Goal: Information Seeking & Learning: Learn about a topic

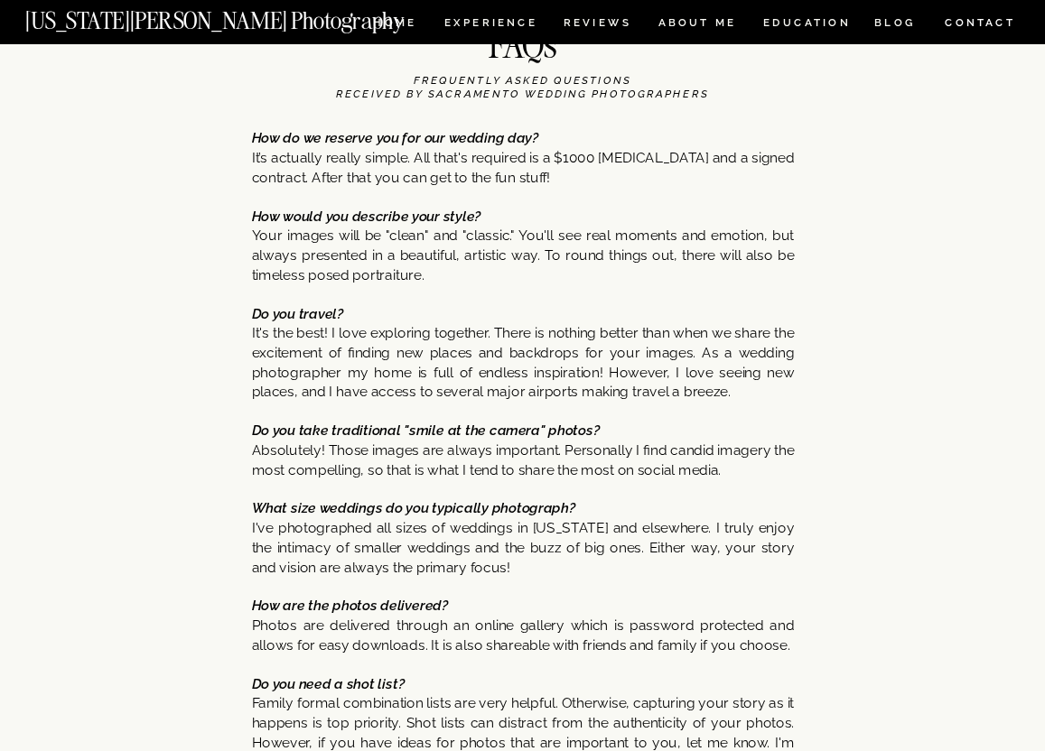
scroll to position [8892, 0]
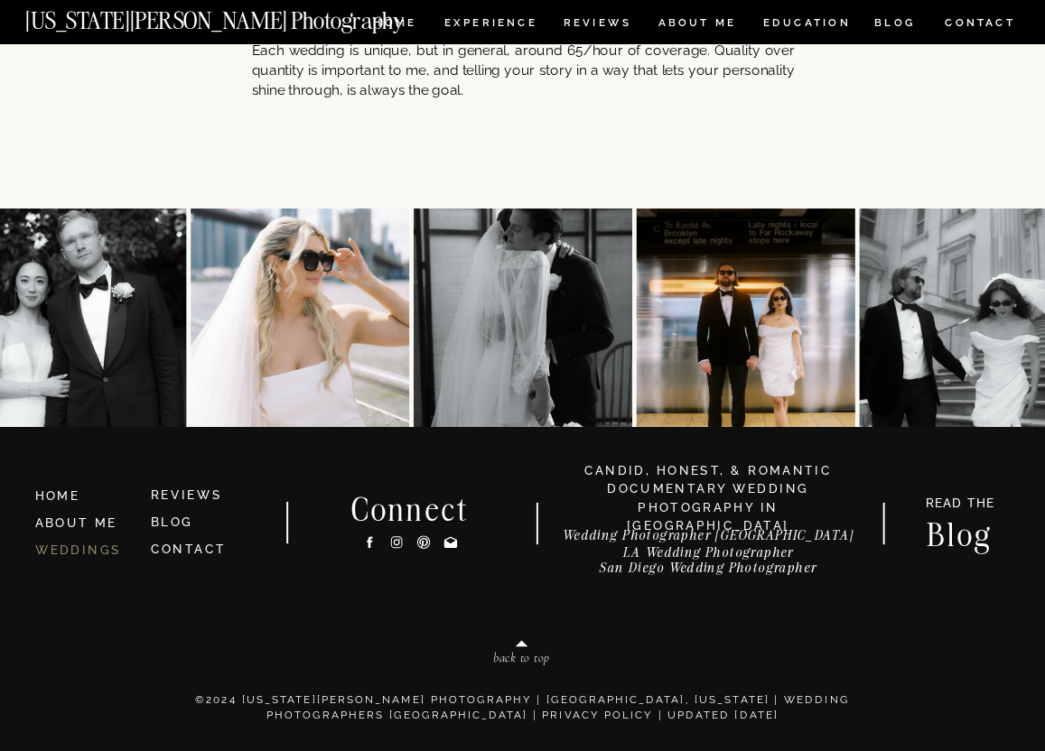
click at [83, 553] on link "WEDDINGS" at bounding box center [78, 550] width 87 height 14
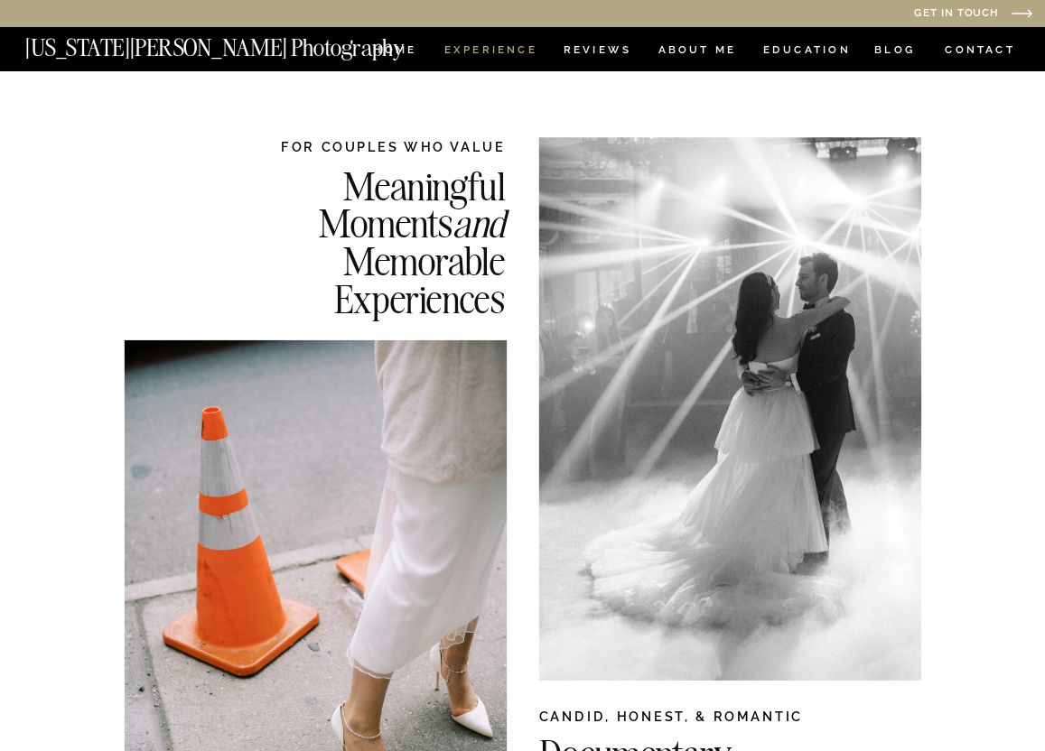
click at [508, 59] on nav "Experience" at bounding box center [489, 51] width 91 height 14
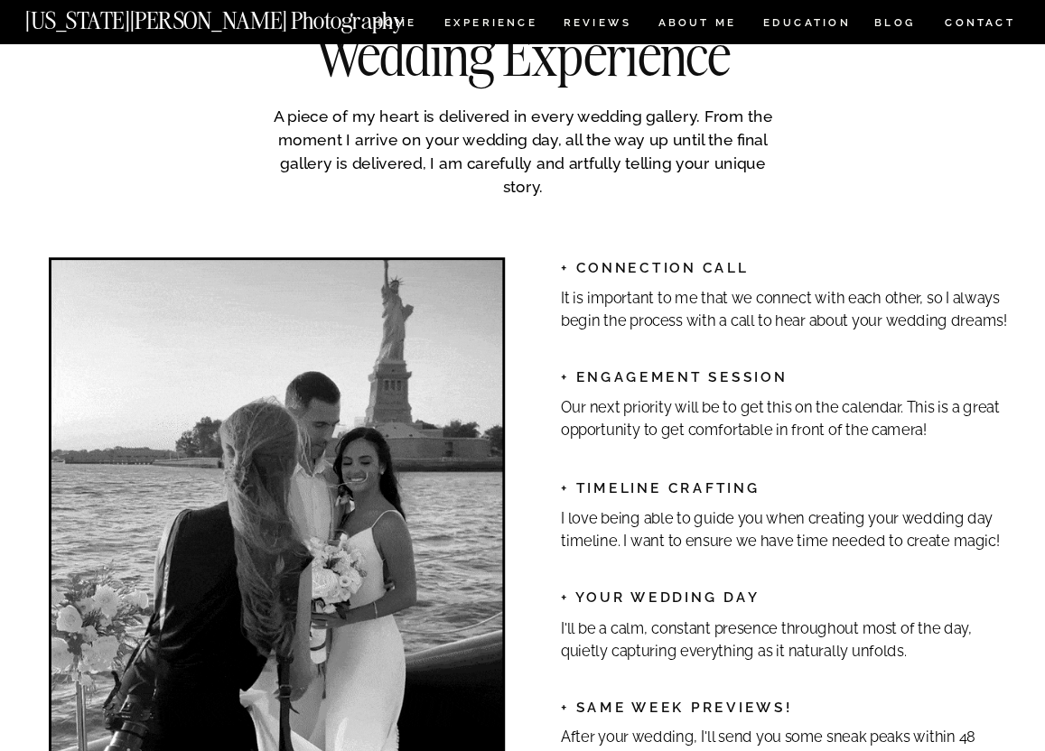
scroll to position [2496, 0]
